Goal: Transaction & Acquisition: Subscribe to service/newsletter

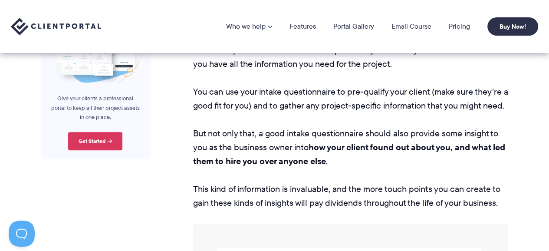
scroll to position [441, 0]
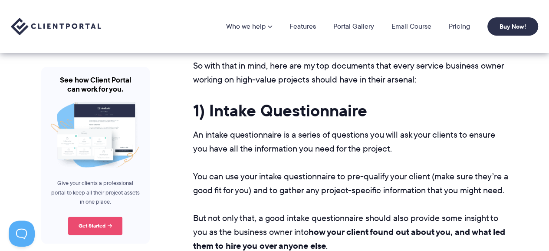
click at [95, 216] on link "Get Started" at bounding box center [95, 225] width 54 height 18
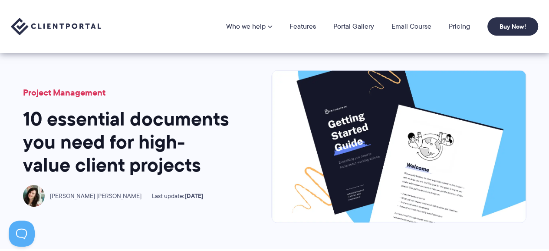
scroll to position [0, 0]
